Goal: Navigation & Orientation: Go to known website

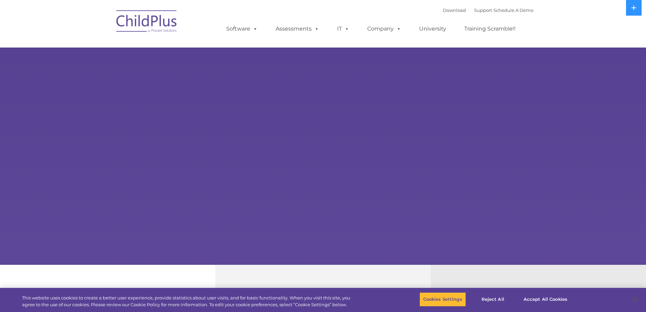
select select "MEDIUM"
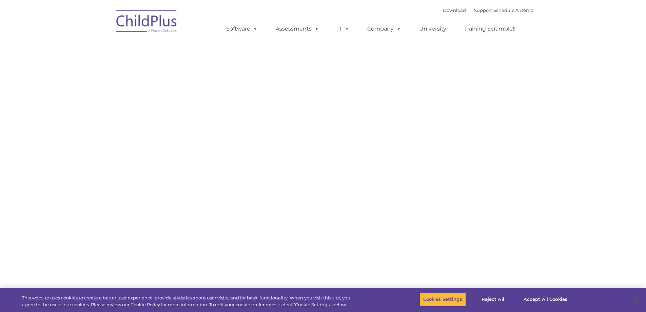
type input ""
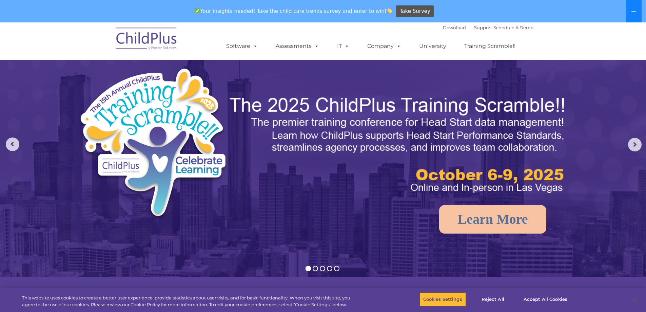
click at [632, 12] on icon at bounding box center [633, 11] width 5 height 1
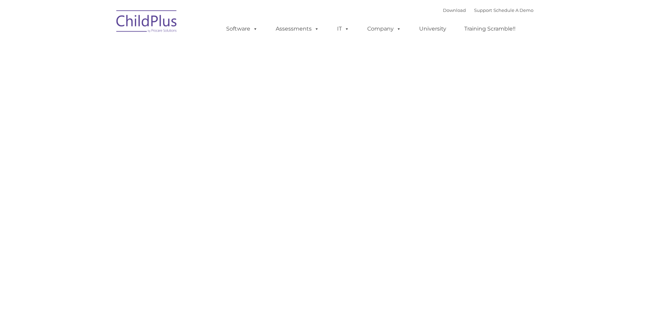
type input ""
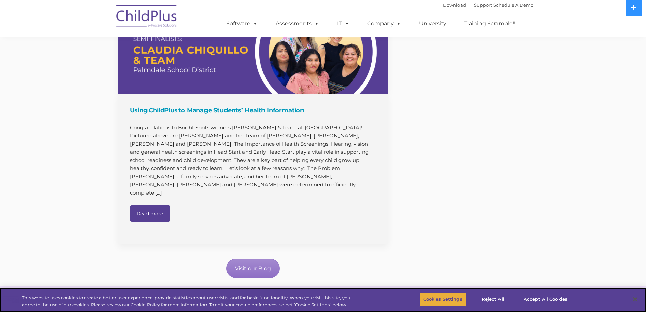
scroll to position [729, 0]
click at [537, 297] on button "Accept All Cookies" at bounding box center [545, 299] width 51 height 14
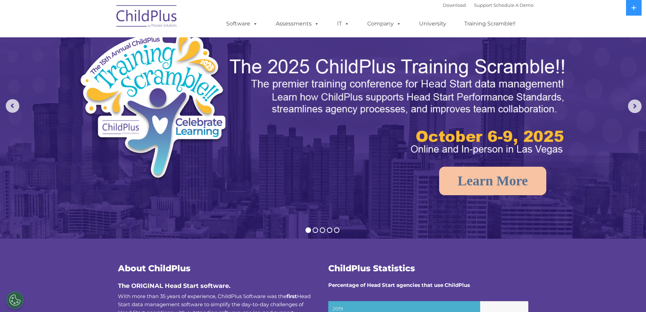
scroll to position [0, 0]
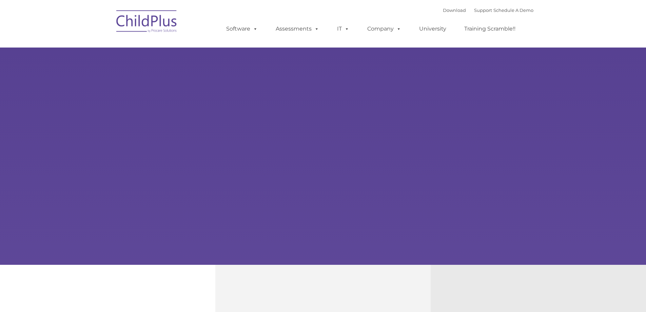
type input ""
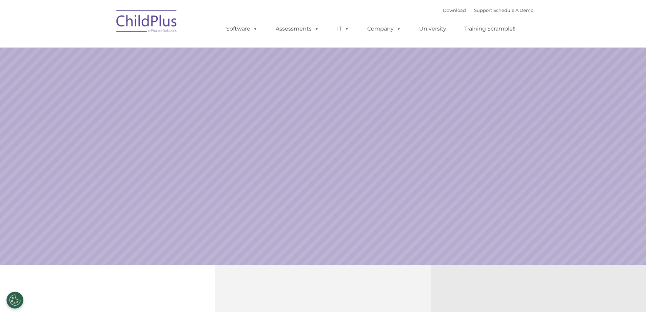
select select "MEDIUM"
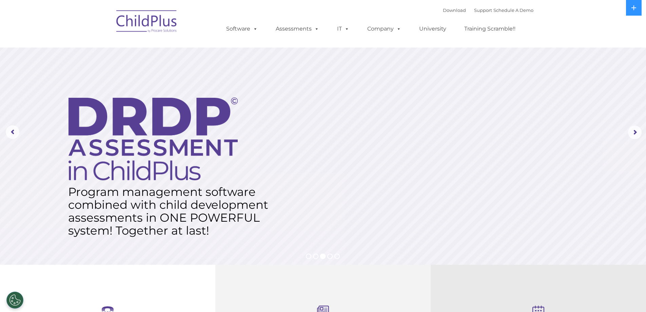
click at [143, 20] on img at bounding box center [147, 22] width 68 height 34
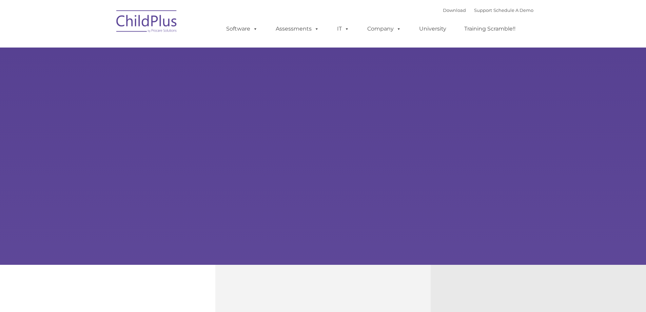
type input ""
select select "MEDIUM"
